Goal: Information Seeking & Learning: Check status

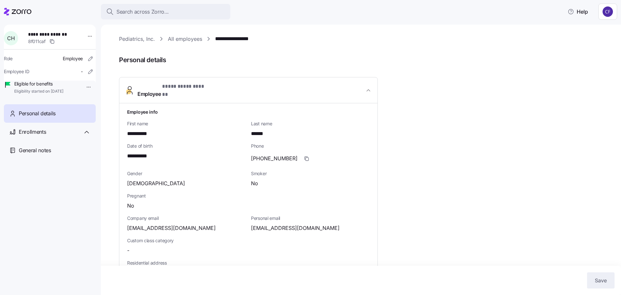
click at [132, 39] on link "Pediatrics, Inc." at bounding box center [137, 39] width 36 height 8
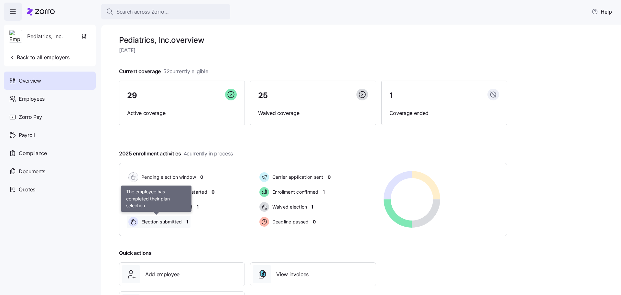
click at [162, 223] on span "Election submitted" at bounding box center [160, 221] width 43 height 6
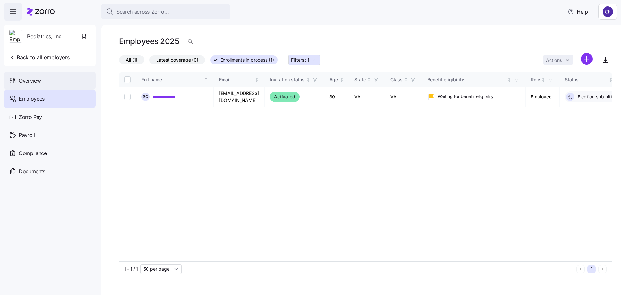
click at [27, 81] on span "Overview" at bounding box center [30, 81] width 22 height 8
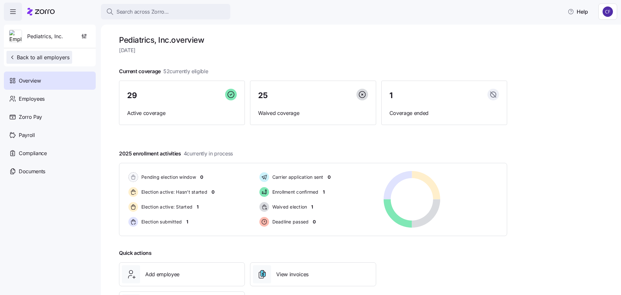
click at [33, 58] on span "Back to all employers" at bounding box center [39, 57] width 60 height 8
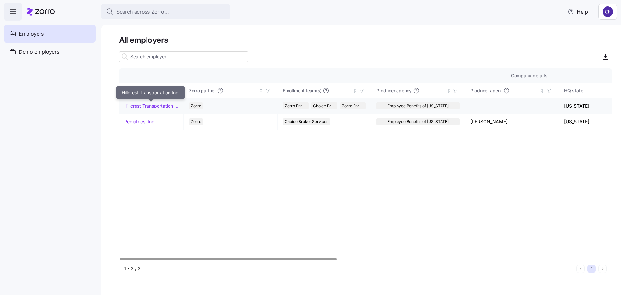
click at [160, 105] on link "Hillcrest Transportation Inc." at bounding box center [151, 106] width 54 height 6
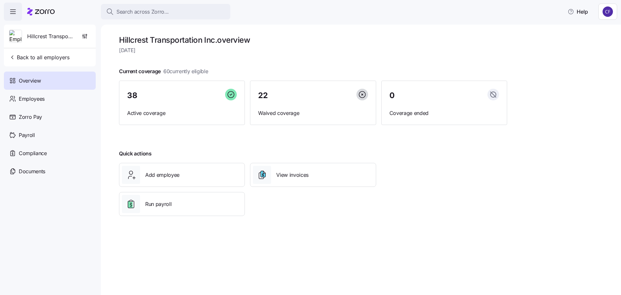
click at [35, 79] on span "Overview" at bounding box center [30, 81] width 22 height 8
click at [33, 58] on span "Back to all employers" at bounding box center [39, 57] width 60 height 8
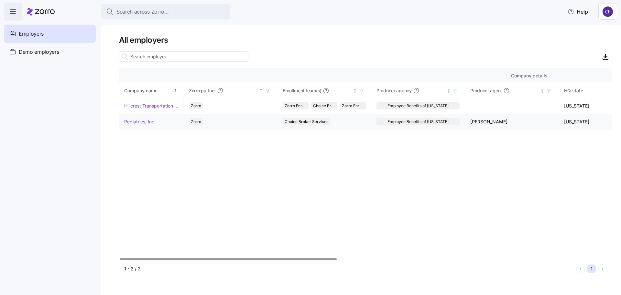
click at [142, 123] on link "Pediatrics, Inc." at bounding box center [139, 121] width 31 height 6
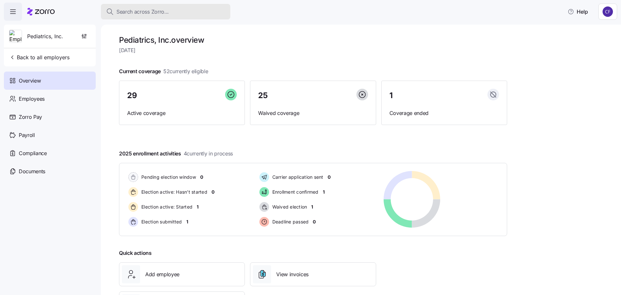
click at [126, 10] on span "Search across Zorro..." at bounding box center [142, 12] width 52 height 8
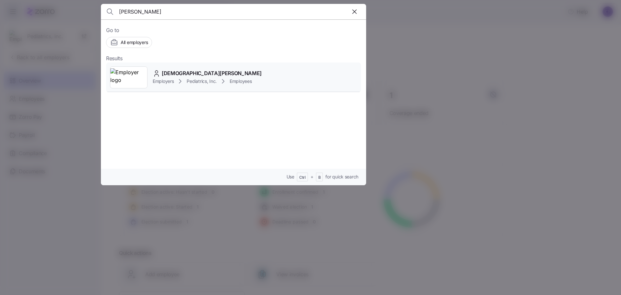
type input "[PERSON_NAME]"
click at [159, 73] on icon at bounding box center [157, 74] width 8 height 8
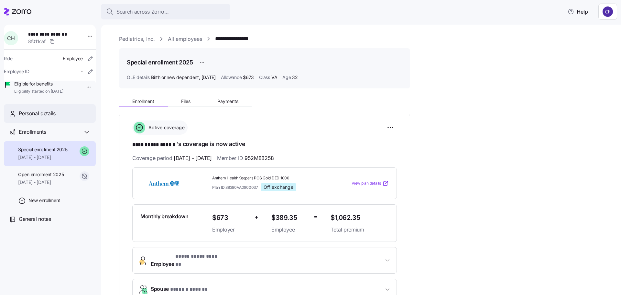
click at [44, 117] on span "Personal details" at bounding box center [37, 113] width 37 height 8
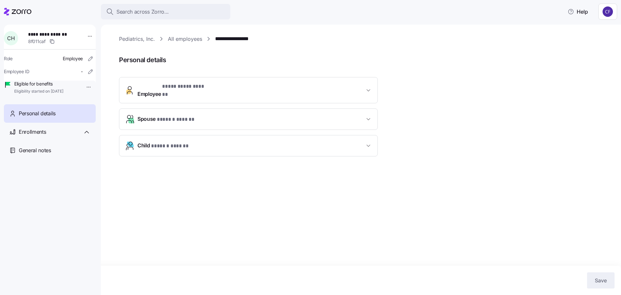
click at [367, 89] on icon "button" at bounding box center [368, 90] width 3 height 2
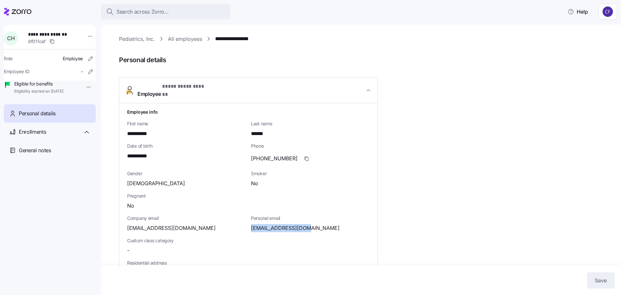
drag, startPoint x: 308, startPoint y: 223, endPoint x: 264, endPoint y: 219, distance: 43.8
click at [258, 224] on div "[EMAIL_ADDRESS][DOMAIN_NAME]" at bounding box center [310, 228] width 119 height 8
drag, startPoint x: 327, startPoint y: 222, endPoint x: 314, endPoint y: 217, distance: 13.4
click at [327, 224] on div "[EMAIL_ADDRESS][DOMAIN_NAME]" at bounding box center [310, 228] width 119 height 8
click at [302, 224] on span "[EMAIL_ADDRESS][DOMAIN_NAME]" at bounding box center [295, 228] width 89 height 8
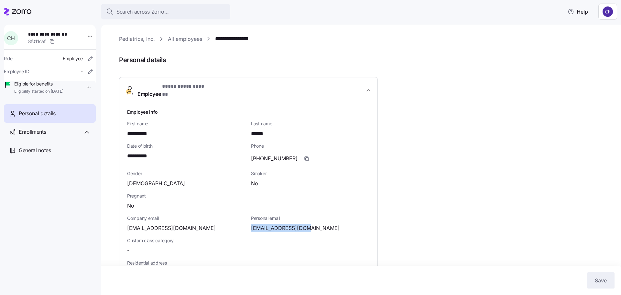
drag, startPoint x: 307, startPoint y: 223, endPoint x: 259, endPoint y: 223, distance: 48.2
click at [253, 224] on span "[EMAIL_ADDRESS][DOMAIN_NAME]" at bounding box center [295, 228] width 89 height 8
click at [252, 224] on span "[EMAIL_ADDRESS][DOMAIN_NAME]" at bounding box center [295, 228] width 89 height 8
drag, startPoint x: 252, startPoint y: 224, endPoint x: 306, endPoint y: 224, distance: 54.0
click at [306, 224] on span "[EMAIL_ADDRESS][DOMAIN_NAME]" at bounding box center [295, 228] width 89 height 8
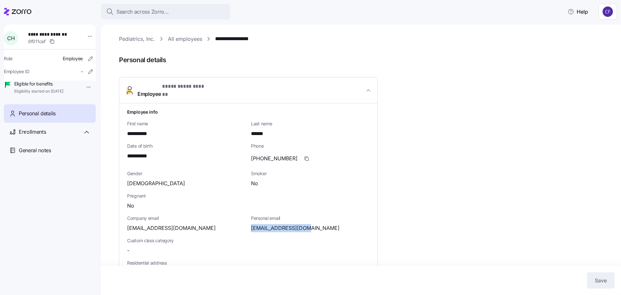
copy span "[EMAIL_ADDRESS][DOMAIN_NAME]"
click at [35, 136] on span "Enrollments" at bounding box center [32, 132] width 27 height 8
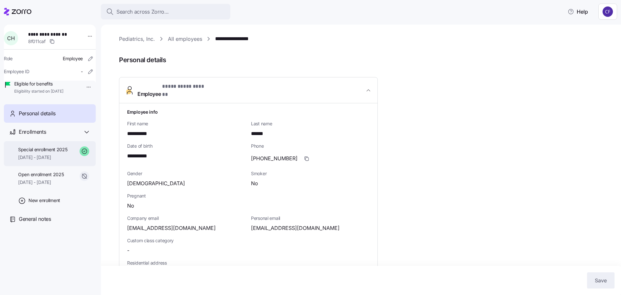
click at [38, 153] on span "Special enrollment 2025" at bounding box center [42, 149] width 49 height 6
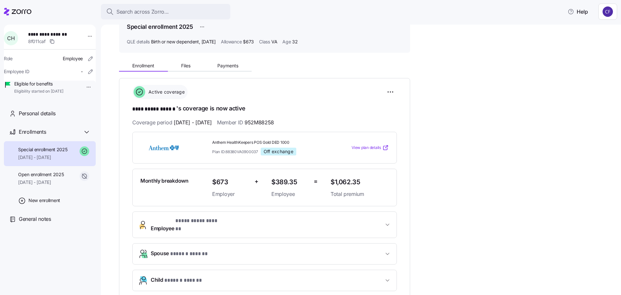
scroll to position [30, 0]
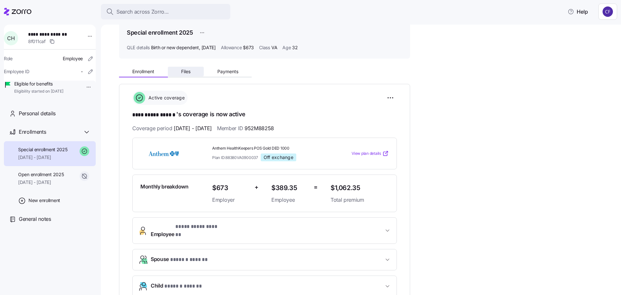
click at [187, 72] on span "Files" at bounding box center [185, 71] width 9 height 5
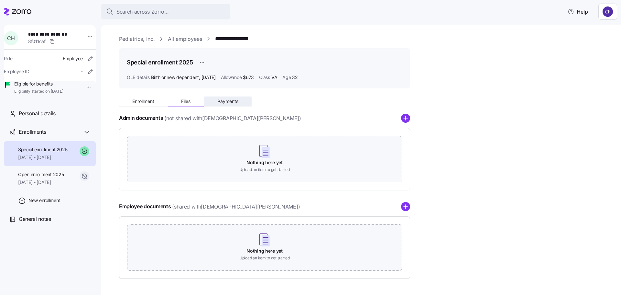
click at [229, 104] on span "Payments" at bounding box center [227, 101] width 21 height 5
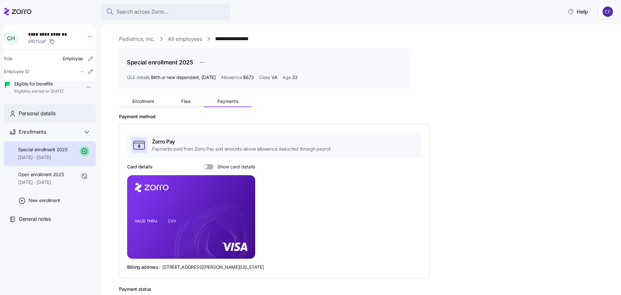
click at [31, 117] on span "Personal details" at bounding box center [37, 113] width 37 height 8
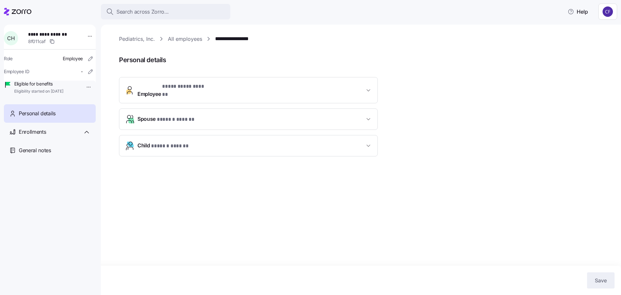
click at [368, 144] on button "Child * ****** ****** *" at bounding box center [248, 145] width 258 height 21
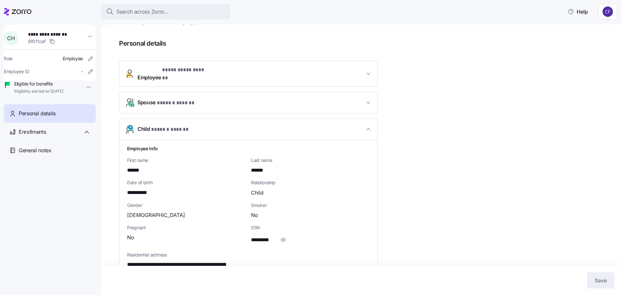
scroll to position [24, 0]
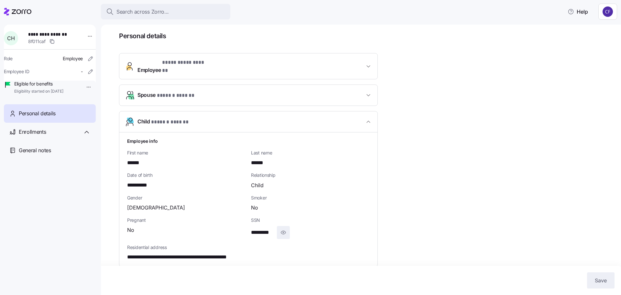
click at [283, 228] on icon "button" at bounding box center [283, 232] width 6 height 8
click at [267, 229] on span "**********" at bounding box center [267, 232] width 32 height 8
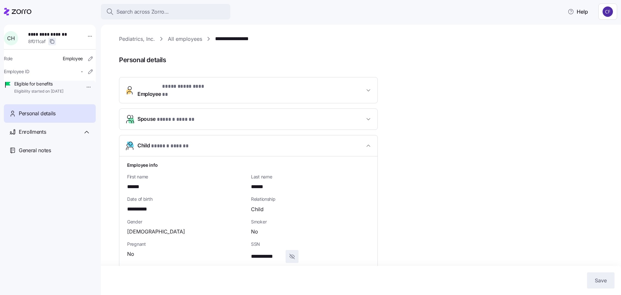
click at [53, 41] on icon "button" at bounding box center [51, 41] width 5 height 5
click at [610, 15] on icon "button" at bounding box center [608, 14] width 5 height 5
click at [83, 37] on html "**********" at bounding box center [310, 145] width 621 height 291
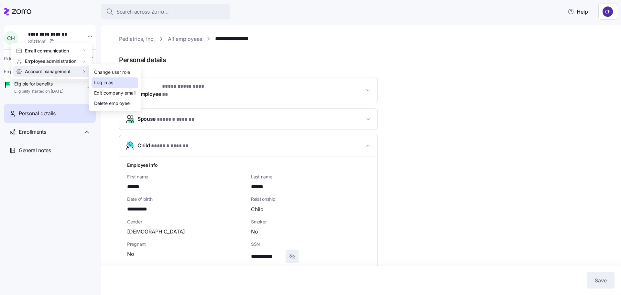
click at [124, 82] on div "Log in as" at bounding box center [115, 82] width 47 height 10
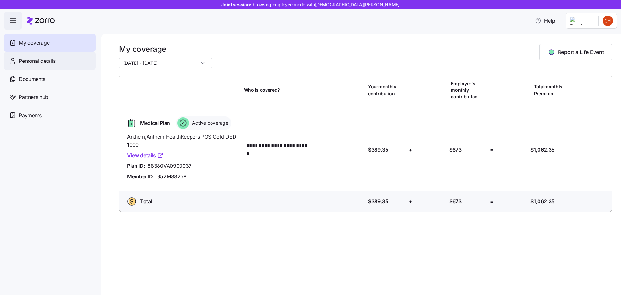
click at [41, 63] on span "Personal details" at bounding box center [37, 61] width 37 height 8
click at [41, 62] on span "Personal details" at bounding box center [37, 61] width 37 height 8
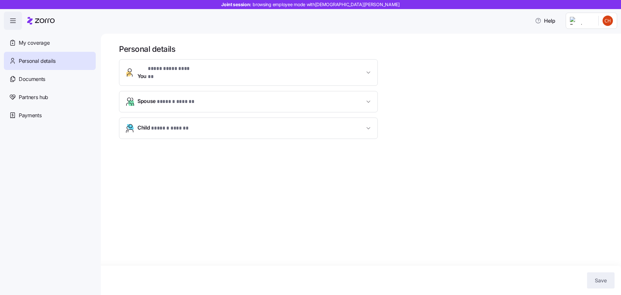
click at [370, 125] on icon "button" at bounding box center [368, 128] width 6 height 6
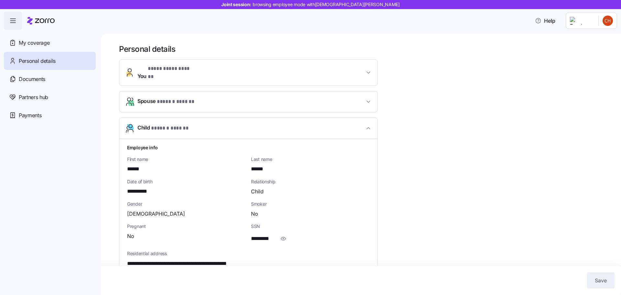
scroll to position [6, 0]
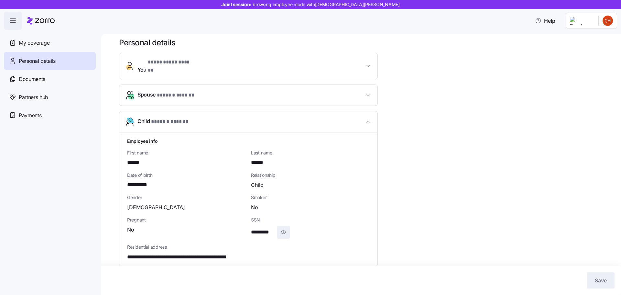
click at [285, 228] on icon "button" at bounding box center [283, 232] width 6 height 8
click at [285, 226] on div "**********" at bounding box center [310, 231] width 119 height 13
click at [12, 24] on icon "button" at bounding box center [13, 21] width 8 height 8
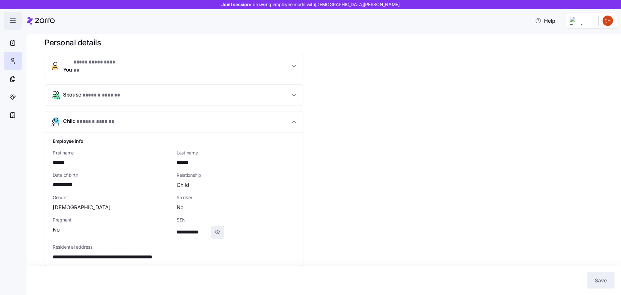
click at [11, 24] on icon "button" at bounding box center [13, 21] width 8 height 8
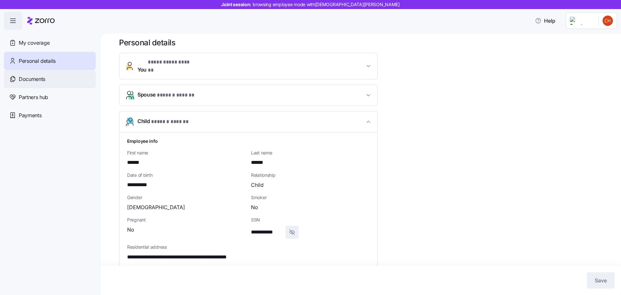
click at [42, 82] on span "Documents" at bounding box center [32, 79] width 27 height 8
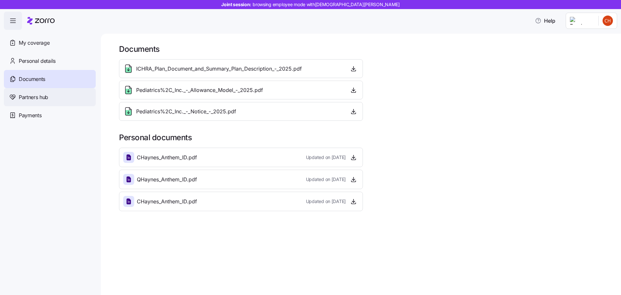
click at [34, 95] on span "Partners hub" at bounding box center [33, 97] width 29 height 8
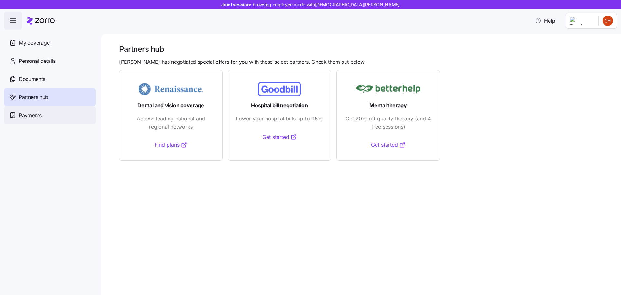
click at [30, 118] on span "Payments" at bounding box center [30, 115] width 23 height 8
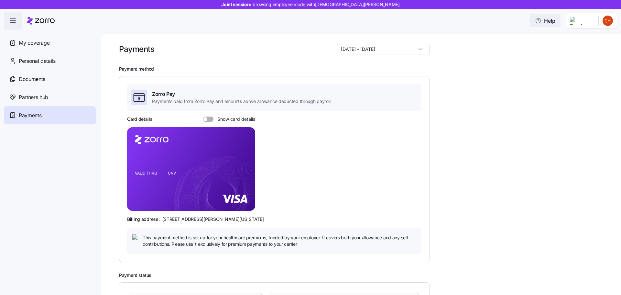
click at [546, 21] on span "Help" at bounding box center [545, 21] width 20 height 8
click at [542, 21] on icon "button" at bounding box center [538, 20] width 6 height 6
click at [18, 60] on div "Personal details" at bounding box center [50, 61] width 92 height 18
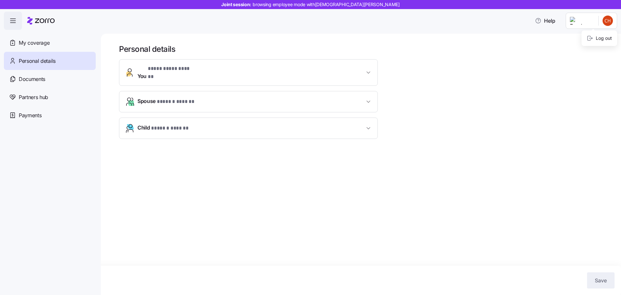
click at [607, 22] on html "**********" at bounding box center [310, 145] width 621 height 291
click at [367, 122] on html "**********" at bounding box center [310, 145] width 621 height 291
click at [366, 125] on icon "button" at bounding box center [368, 128] width 6 height 6
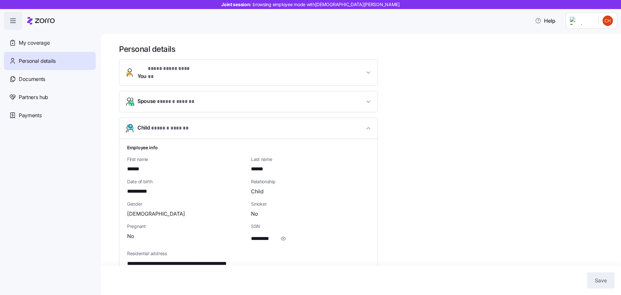
click at [177, 147] on div "Employee info" at bounding box center [249, 147] width 248 height 12
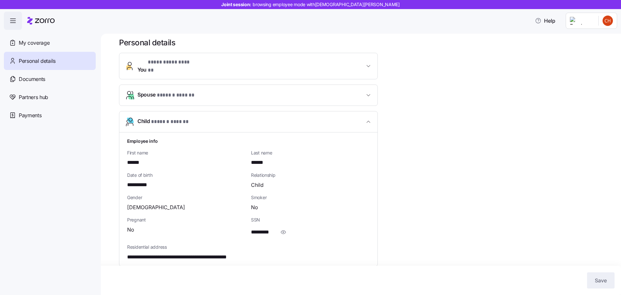
click at [263, 228] on span "*********" at bounding box center [262, 232] width 23 height 8
click at [369, 63] on icon "button" at bounding box center [368, 66] width 6 height 6
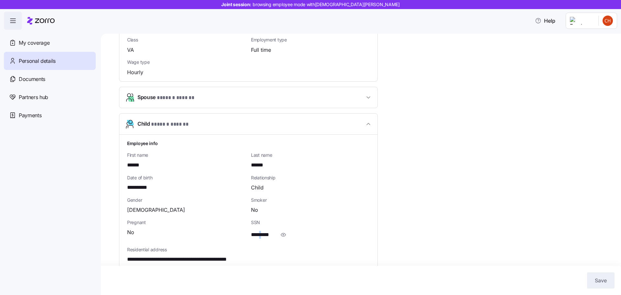
scroll to position [336, 0]
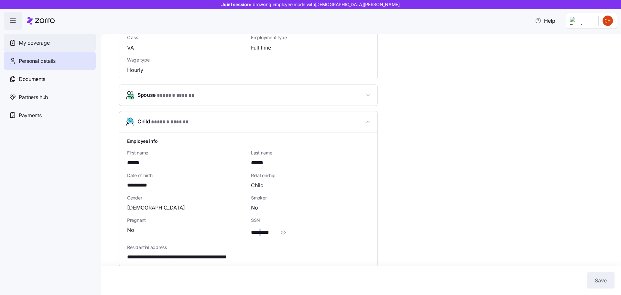
drag, startPoint x: 27, startPoint y: 59, endPoint x: 49, endPoint y: 44, distance: 25.6
click at [49, 44] on span "My coverage" at bounding box center [34, 43] width 31 height 8
click at [46, 44] on span "My coverage" at bounding box center [34, 43] width 31 height 8
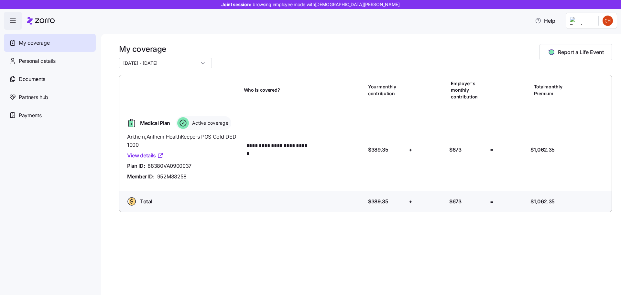
click at [16, 20] on icon "button" at bounding box center [13, 21] width 8 height 8
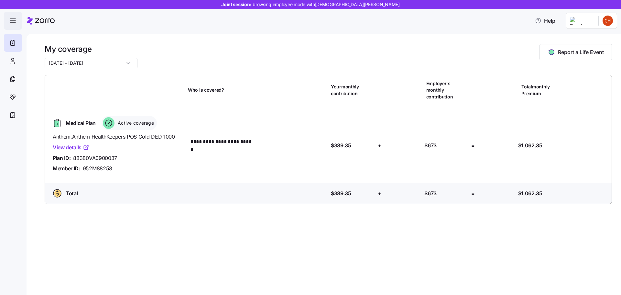
click at [17, 20] on span "button" at bounding box center [12, 20] width 17 height 17
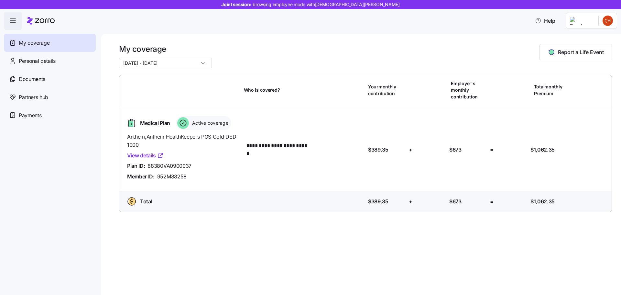
click at [161, 155] on icon at bounding box center [160, 155] width 6 height 6
click at [611, 18] on html "**********" at bounding box center [310, 145] width 621 height 291
